Goal: Navigation & Orientation: Find specific page/section

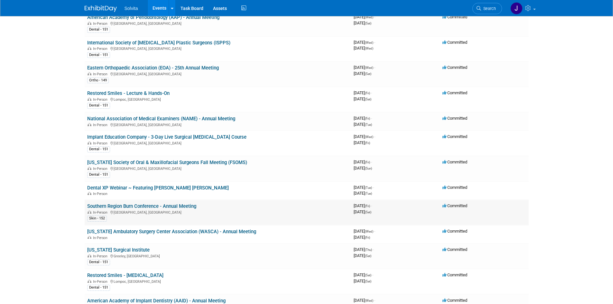
scroll to position [483, 0]
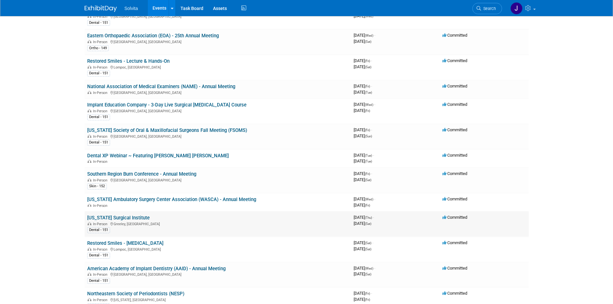
click at [131, 218] on link "[US_STATE] Surgical Institute" at bounding box center [118, 218] width 62 height 6
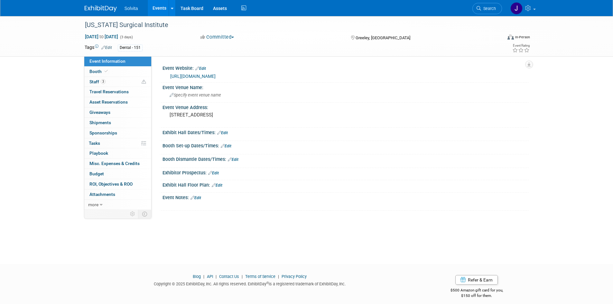
click at [216, 75] on link "https://www.coloradosurgicalinstitute.com/courses" at bounding box center [192, 76] width 45 height 5
